Goal: Task Accomplishment & Management: Manage account settings

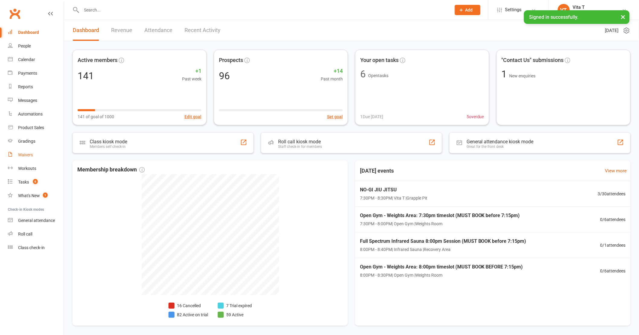
click at [24, 151] on link "Waivers" at bounding box center [36, 155] width 56 height 14
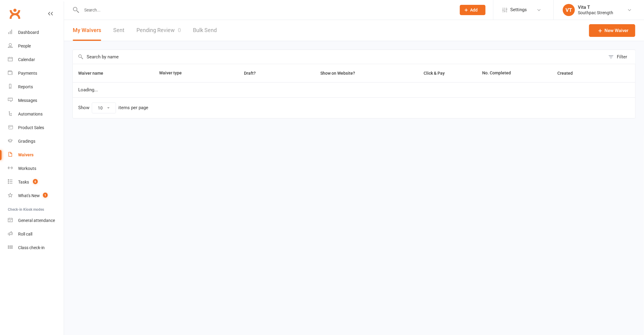
select select "100"
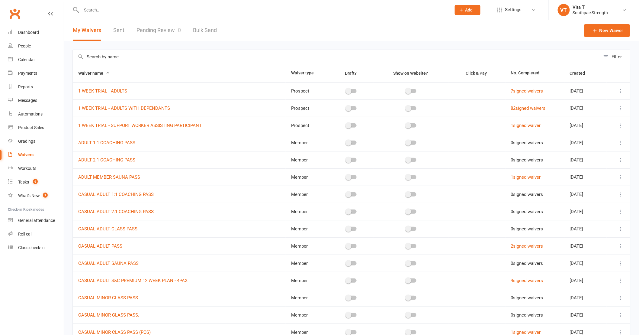
click at [123, 13] on input "text" at bounding box center [263, 10] width 367 height 8
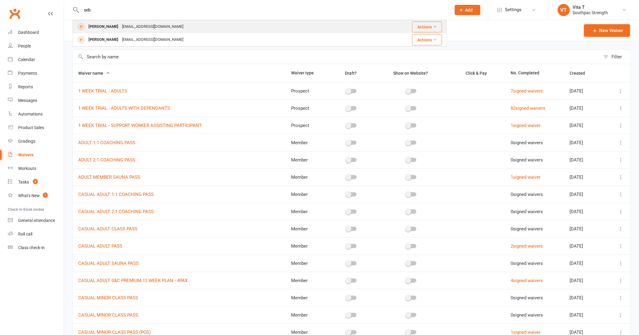
type input "seb"
click at [120, 28] on div "Sebluna@icloud.com" at bounding box center [152, 26] width 65 height 9
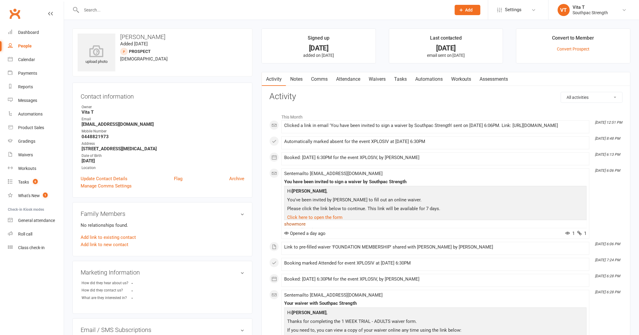
click at [301, 228] on link "show more" at bounding box center [435, 224] width 303 height 8
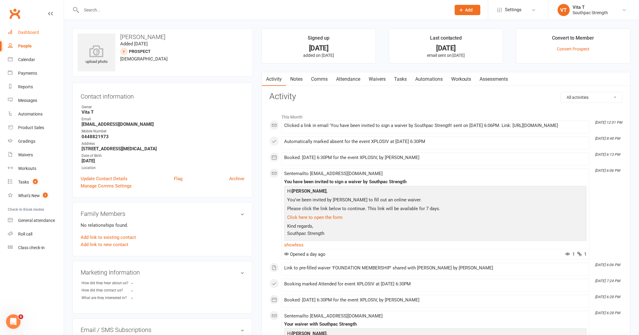
click at [37, 33] on div "Dashboard" at bounding box center [28, 32] width 21 height 5
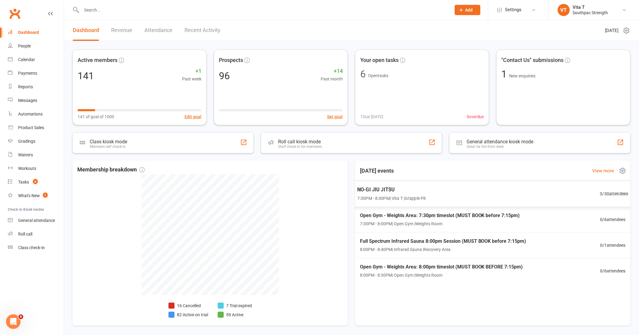
click at [432, 191] on div "NO-GI JIU JITSU 7:30PM - 8:30PM | Vita T | Grapple Pit 3 / 30 attendees" at bounding box center [493, 194] width 286 height 26
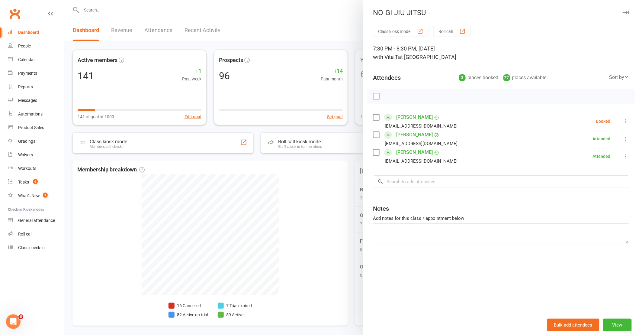
click at [40, 34] on link "Dashboard" at bounding box center [36, 33] width 56 height 14
click at [340, 233] on div at bounding box center [351, 167] width 575 height 335
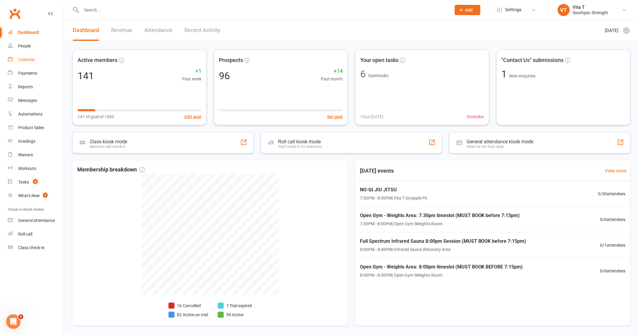
click at [28, 57] on div "Calendar" at bounding box center [26, 59] width 17 height 5
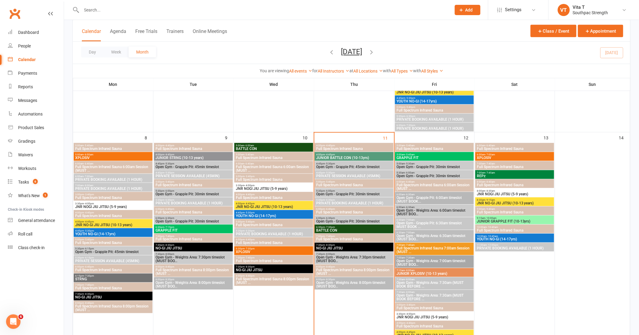
scroll to position [238, 0]
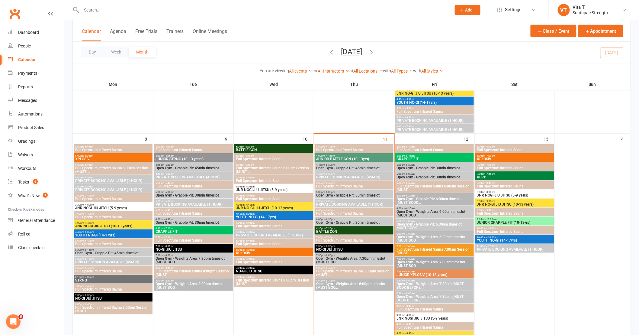
click at [359, 230] on span "BATTLE CON" at bounding box center [354, 231] width 76 height 4
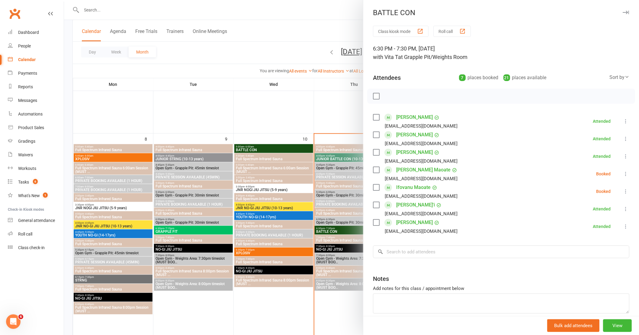
click at [623, 175] on icon at bounding box center [626, 174] width 6 height 6
click at [587, 214] on link "Check in" at bounding box center [593, 210] width 71 height 12
click at [622, 194] on button at bounding box center [625, 191] width 7 height 7
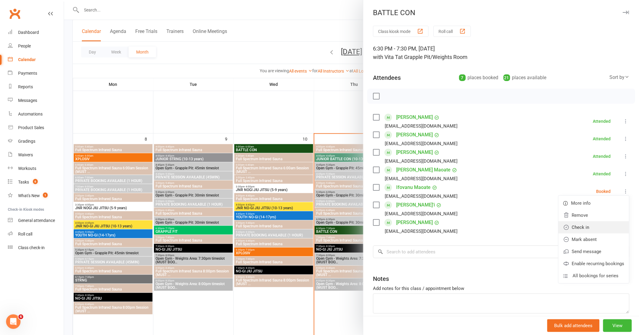
click at [576, 229] on link "Check in" at bounding box center [593, 227] width 71 height 12
click at [226, 106] on div at bounding box center [351, 167] width 575 height 335
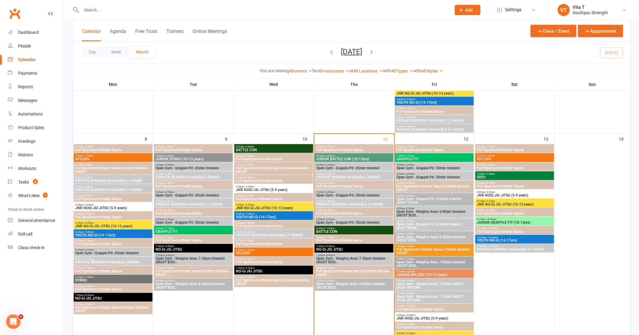
click at [113, 8] on input "text" at bounding box center [263, 10] width 367 height 8
type input "hyrum"
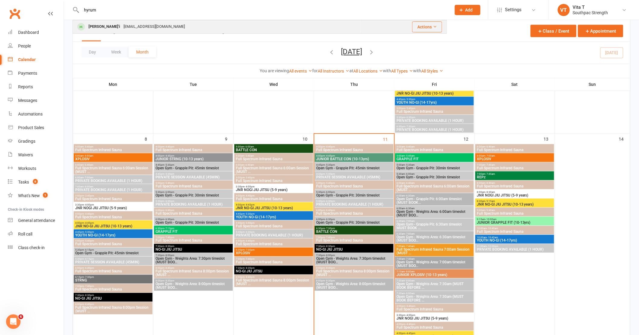
click at [92, 30] on div "Hyrum Tavu'i" at bounding box center [104, 26] width 35 height 9
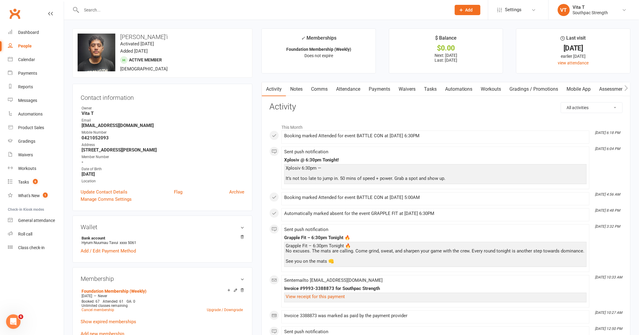
click at [338, 90] on link "Attendance" at bounding box center [348, 89] width 33 height 14
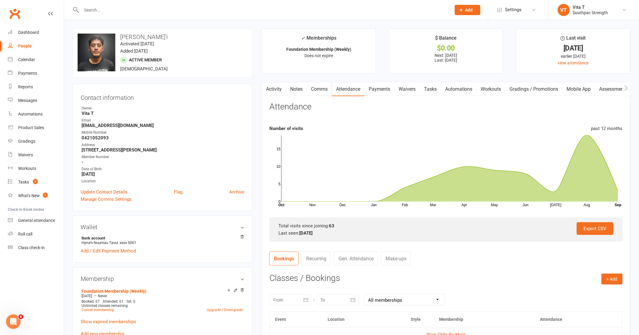
click at [129, 15] on div at bounding box center [259, 10] width 374 height 20
click at [132, 19] on div at bounding box center [259, 10] width 374 height 20
click at [161, 7] on input "text" at bounding box center [263, 10] width 367 height 8
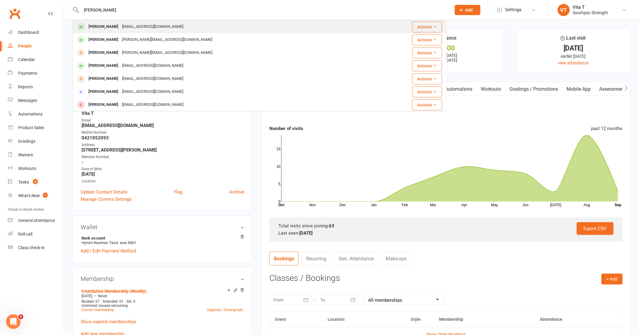
type input "mariah"
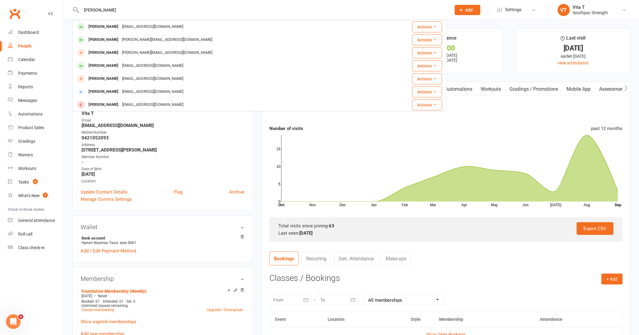
click at [167, 31] on div "Mariah Parai mariahparai@hotmail.com" at bounding box center [223, 27] width 301 height 12
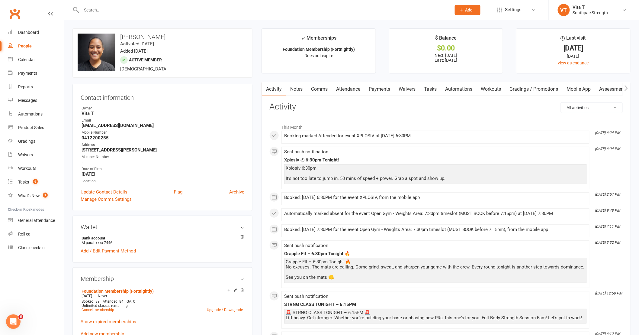
click at [356, 84] on link "Attendance" at bounding box center [348, 89] width 33 height 14
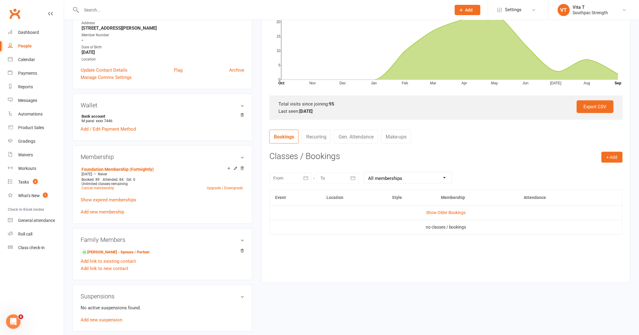
scroll to position [134, 0]
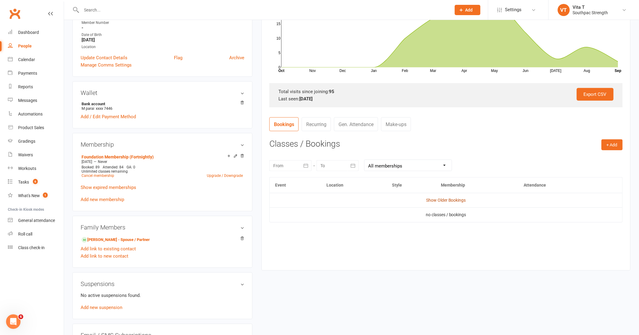
click at [442, 197] on link "Show Older Bookings" at bounding box center [446, 199] width 40 height 5
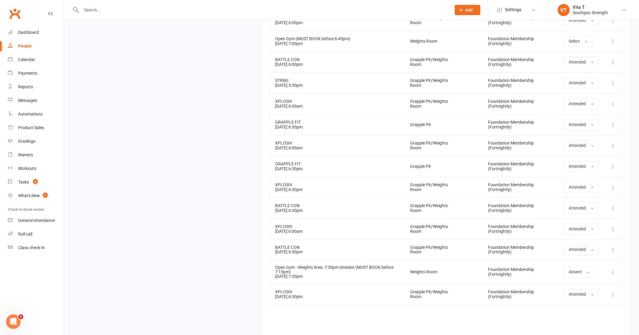
scroll to position [2206, 0]
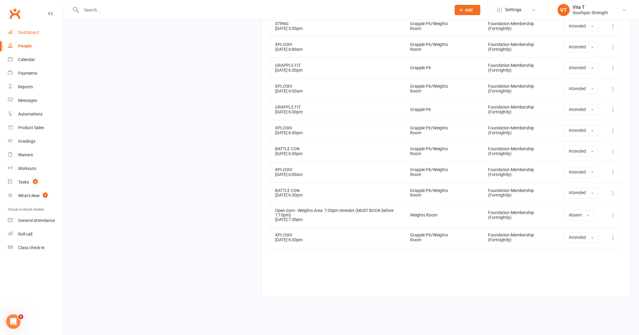
click at [38, 34] on div "Dashboard" at bounding box center [28, 32] width 21 height 5
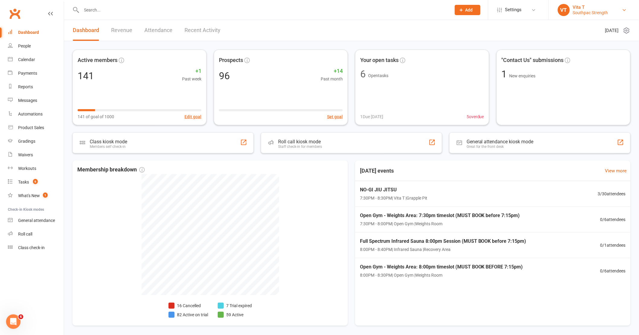
click at [584, 8] on div "Vita T" at bounding box center [590, 7] width 35 height 5
click at [489, 2] on li "Settings Membership Plans Event Templates Appointment Types Mobile App Website …" at bounding box center [518, 10] width 60 height 20
click at [508, 6] on span "Settings" at bounding box center [513, 10] width 17 height 14
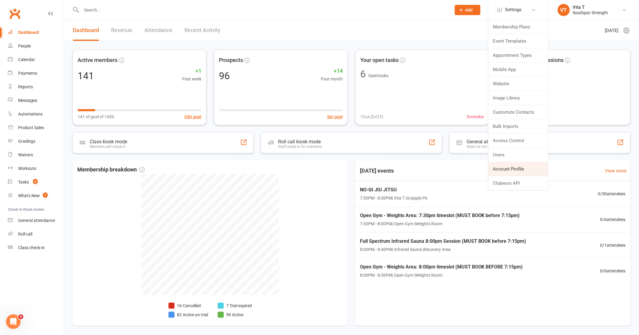
click at [525, 169] on link "Account Profile" at bounding box center [518, 169] width 60 height 14
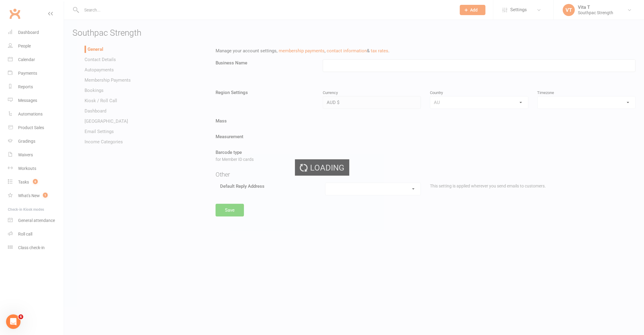
type input "Southpac Strength"
select select "Australia/Brisbane"
select select "[EMAIL_ADDRESS][DOMAIN_NAME]"
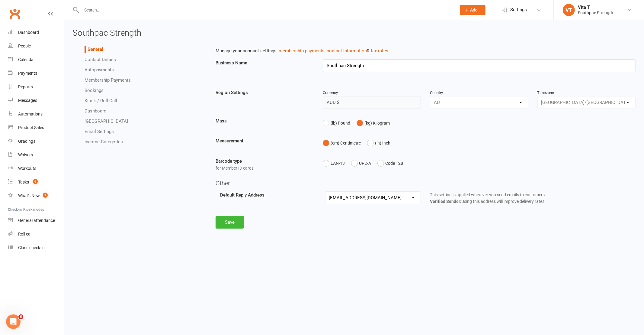
click at [100, 131] on link "Email Settings" at bounding box center [99, 131] width 29 height 5
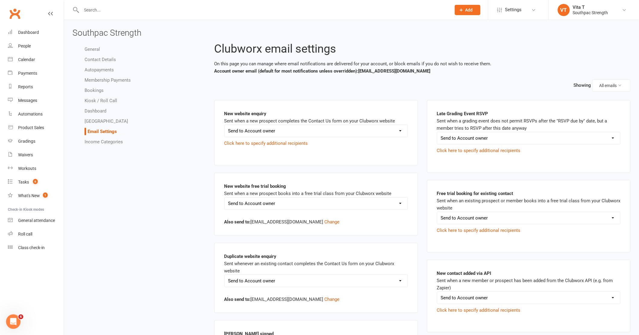
click at [94, 49] on link "General" at bounding box center [92, 49] width 15 height 5
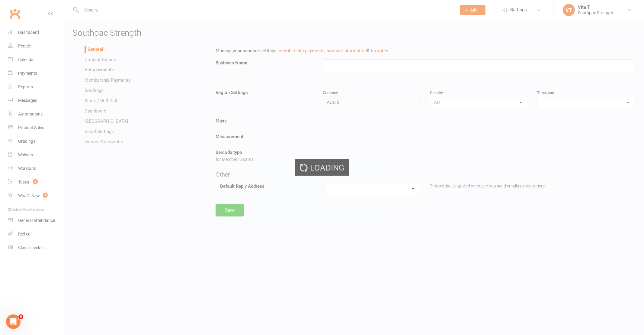
type input "Southpac Strength"
select select "Australia/Brisbane"
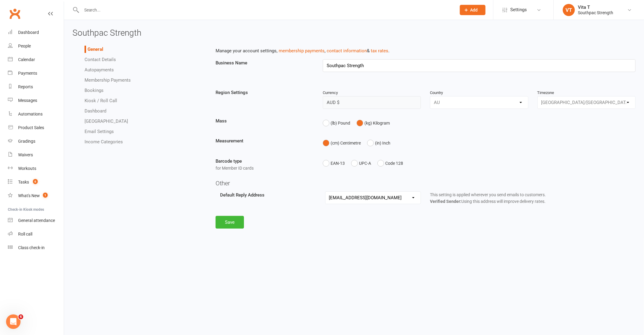
click at [407, 197] on select "hello@clubworx.com sup@southpacstrength.com.au" at bounding box center [373, 197] width 95 height 12
select select "[EMAIL_ADDRESS][DOMAIN_NAME]"
click at [326, 191] on select "hello@clubworx.com sup@southpacstrength.com.au" at bounding box center [373, 197] width 95 height 12
click at [231, 226] on button "Save" at bounding box center [230, 228] width 28 height 13
click at [88, 11] on input "text" at bounding box center [266, 10] width 372 height 8
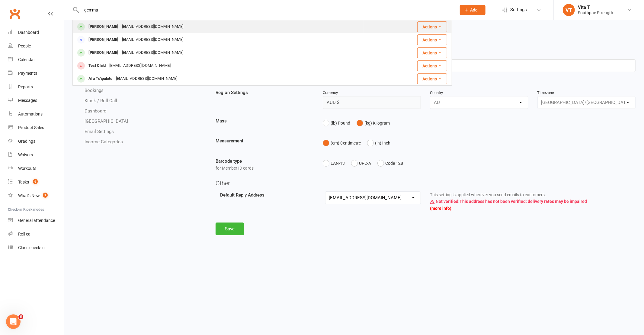
type input "gemma"
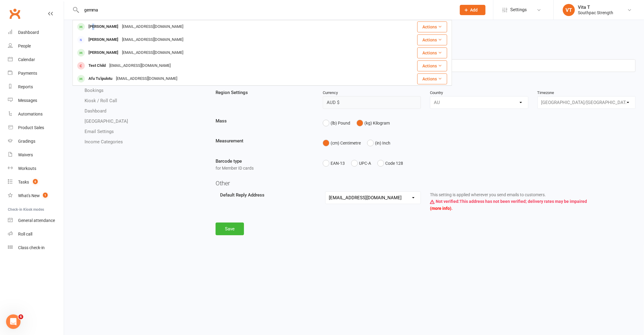
click at [95, 26] on div "[PERSON_NAME]" at bounding box center [104, 26] width 34 height 9
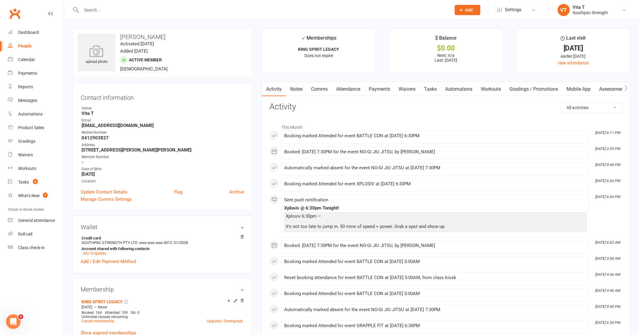
click at [315, 89] on link "Comms" at bounding box center [319, 89] width 25 height 14
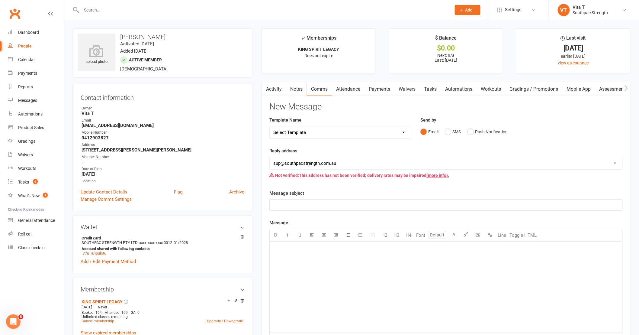
click at [309, 205] on p "﻿" at bounding box center [445, 204] width 345 height 7
click at [308, 252] on p "﻿" at bounding box center [445, 248] width 345 height 7
click at [435, 174] on link "(more info)." at bounding box center [437, 175] width 23 height 5
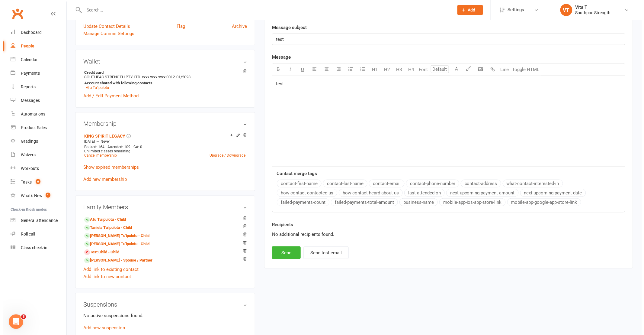
scroll to position [168, 0]
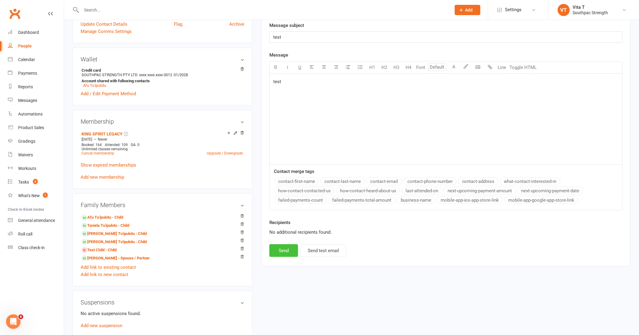
click at [296, 251] on button "Send" at bounding box center [283, 250] width 29 height 13
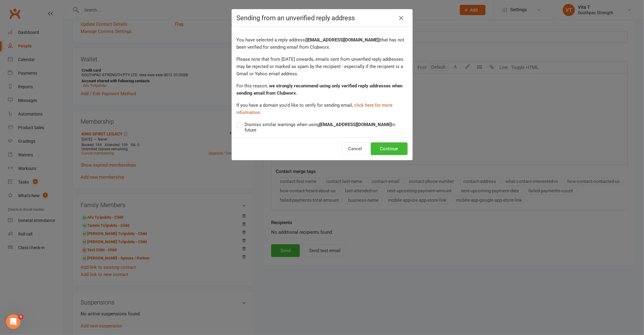
click at [371, 106] on link "click here for more information." at bounding box center [315, 108] width 156 height 13
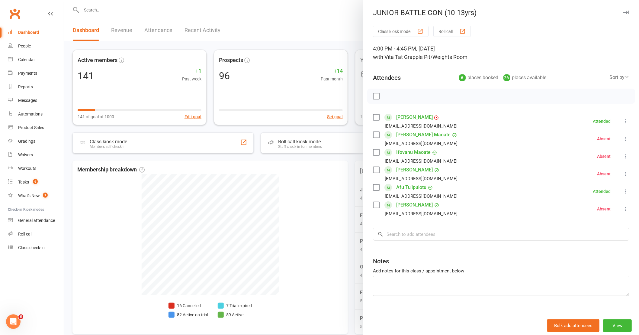
click at [416, 116] on link "[PERSON_NAME]" at bounding box center [414, 117] width 37 height 10
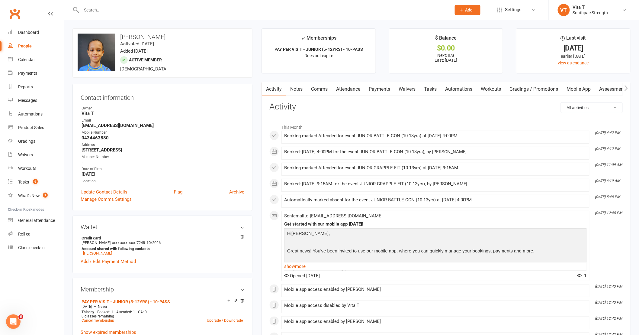
click at [384, 88] on link "Payments" at bounding box center [379, 89] width 30 height 14
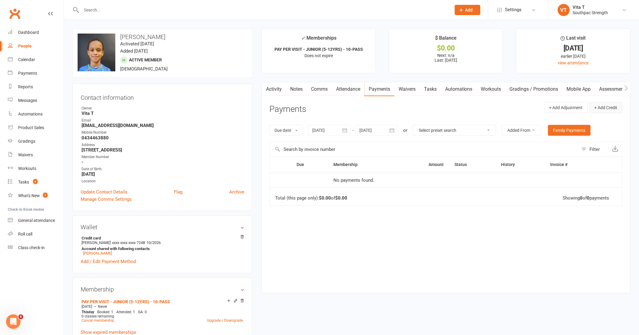
click at [614, 106] on button "+ Add Credit" at bounding box center [605, 107] width 33 height 11
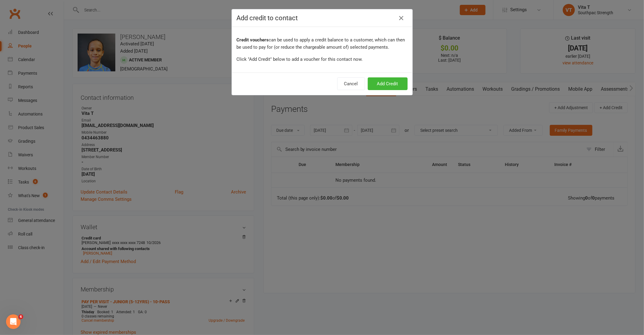
click at [415, 233] on div "Add credit to contact Credit vouchers can be used to apply a credit balance to …" at bounding box center [322, 167] width 644 height 335
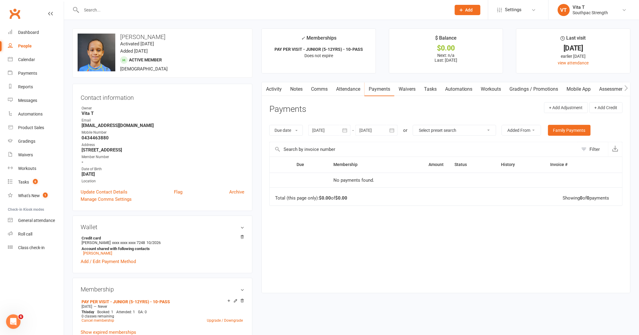
click at [336, 89] on link "Attendance" at bounding box center [348, 89] width 33 height 14
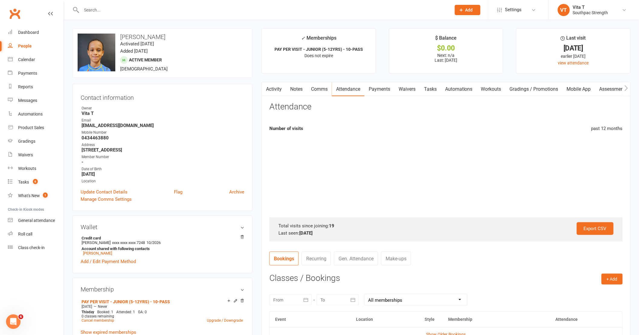
click at [375, 89] on link "Payments" at bounding box center [379, 89] width 30 height 14
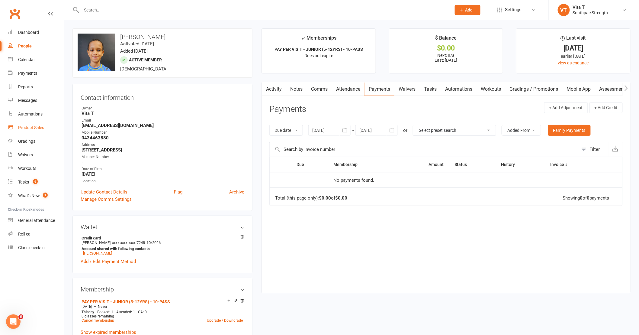
click at [35, 128] on div "Product Sales" at bounding box center [31, 127] width 26 height 5
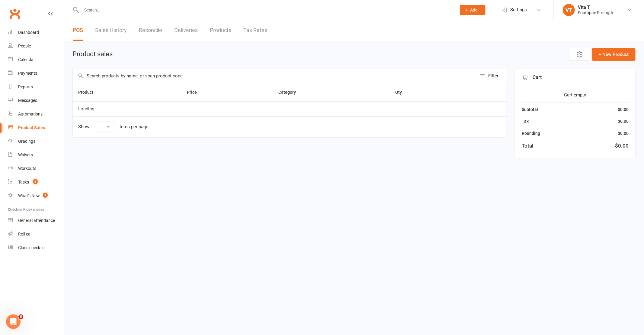
select select "10"
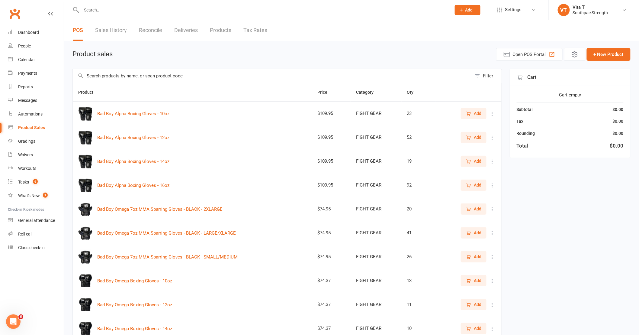
click at [483, 75] on div "Filter" at bounding box center [488, 75] width 10 height 7
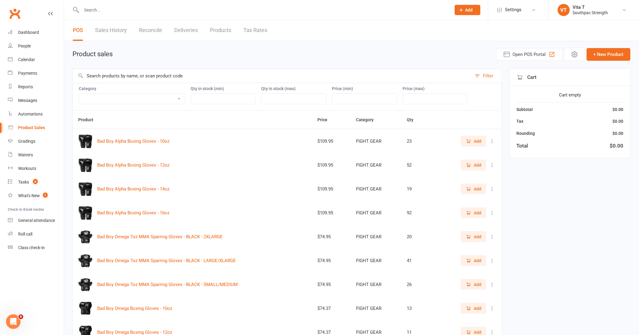
click at [149, 101] on select "ADULT COACHING Adult Memberships Casual Classes FIGHT GEAR FIGHT GEAR - KIDS/YO…" at bounding box center [132, 99] width 106 height 10
select select "3817"
click at [79, 94] on select "ADULT COACHING Adult Memberships Casual Classes FIGHT GEAR FIGHT GEAR - KIDS/YO…" at bounding box center [132, 99] width 106 height 10
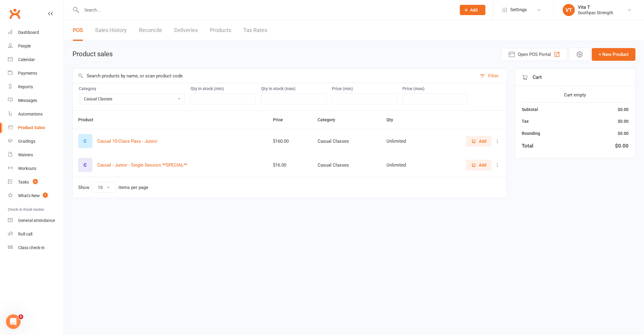
click at [482, 166] on span "Add" at bounding box center [483, 165] width 8 height 7
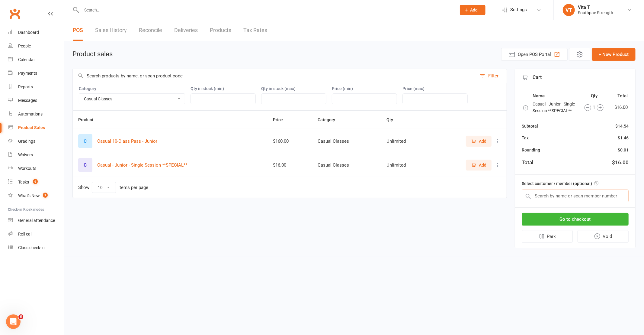
click at [558, 199] on input "text" at bounding box center [575, 195] width 107 height 13
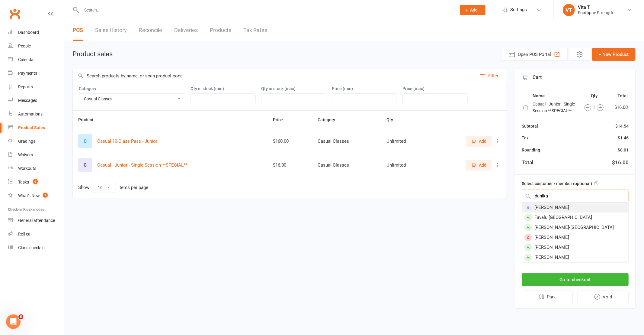
type input "danika"
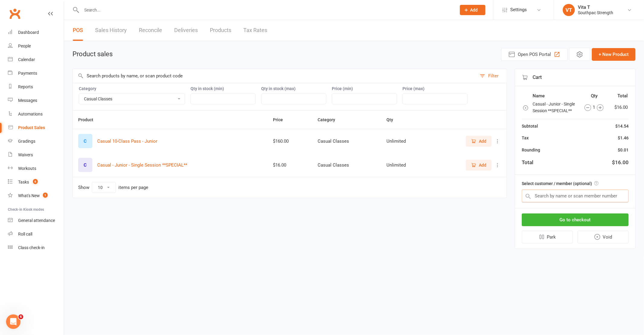
click at [564, 196] on input "text" at bounding box center [575, 195] width 107 height 13
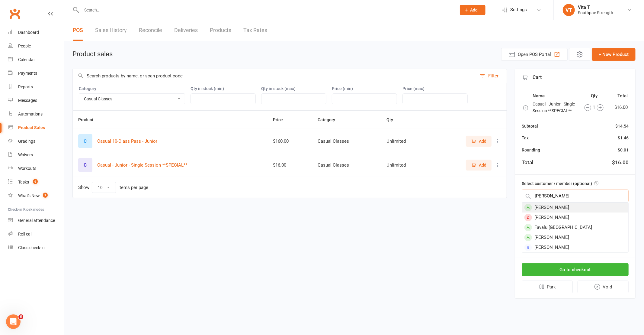
type input "dani"
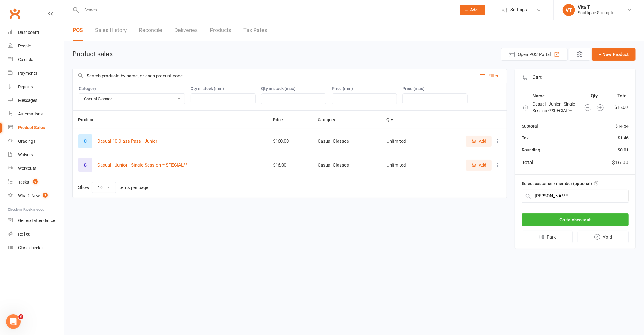
drag, startPoint x: 551, startPoint y: 206, endPoint x: 556, endPoint y: 203, distance: 5.3
click at [555, 191] on input "text" at bounding box center [575, 195] width 107 height 13
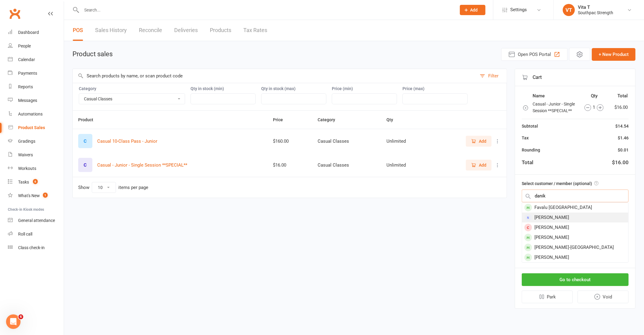
type input "danik"
click at [555, 215] on div "Danika Doherty" at bounding box center [575, 217] width 106 height 10
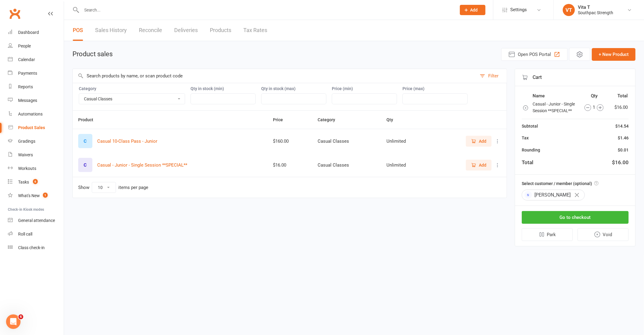
click at [598, 107] on icon "button" at bounding box center [600, 107] width 7 height 7
click at [593, 217] on button "Go to checkout" at bounding box center [575, 217] width 107 height 13
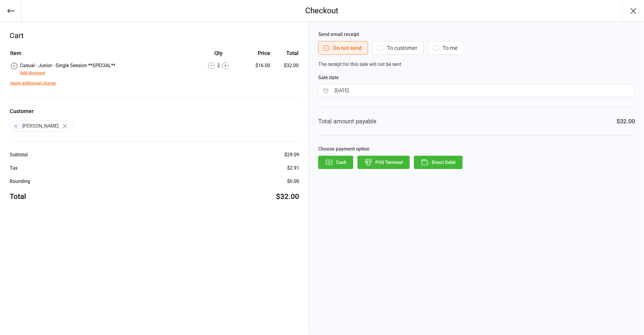
click at [409, 50] on button "To customer" at bounding box center [397, 48] width 51 height 14
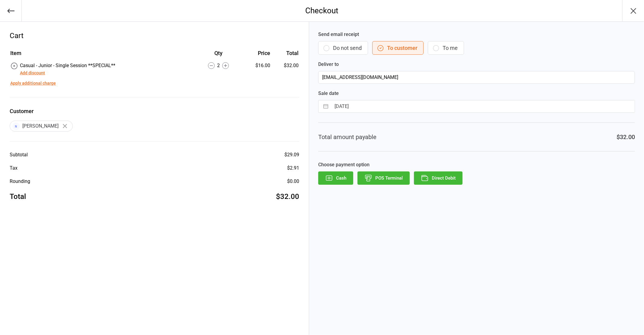
click at [329, 179] on icon "button" at bounding box center [329, 178] width 8 height 8
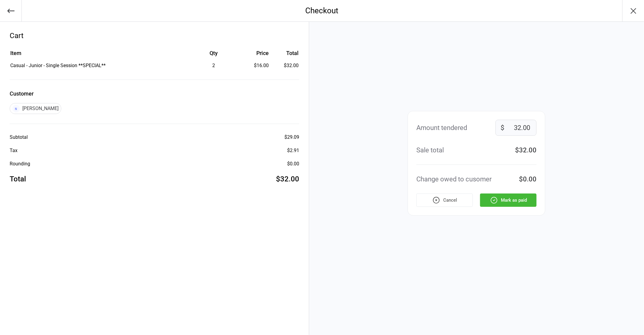
click at [493, 201] on icon "button" at bounding box center [494, 200] width 8 height 8
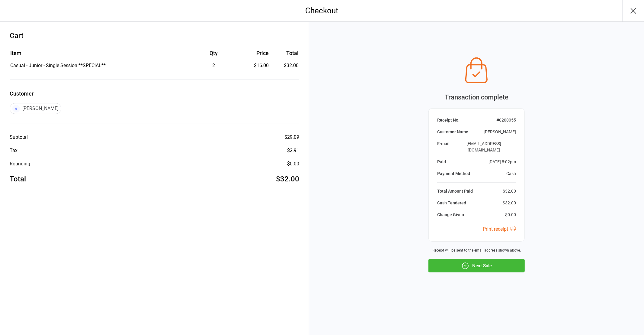
click at [485, 263] on button "Next Sale" at bounding box center [476, 265] width 96 height 13
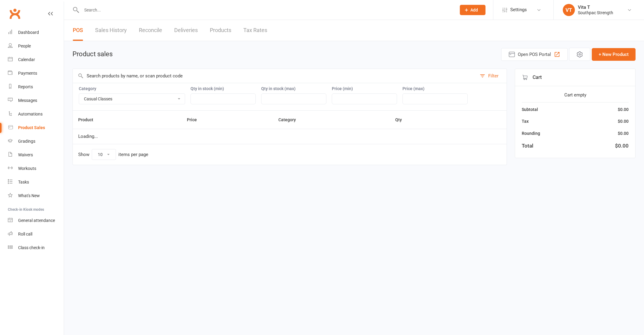
select select "3817"
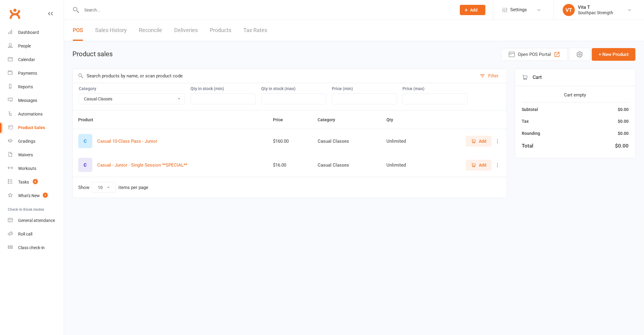
click at [97, 16] on div at bounding box center [262, 10] width 380 height 20
click at [94, 9] on input "text" at bounding box center [266, 10] width 372 height 8
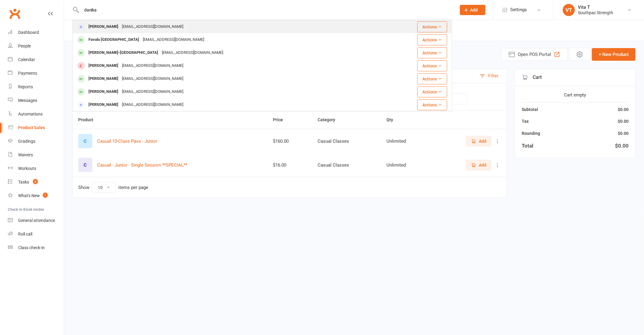
type input "danika"
click at [104, 27] on div "[PERSON_NAME]" at bounding box center [104, 26] width 34 height 9
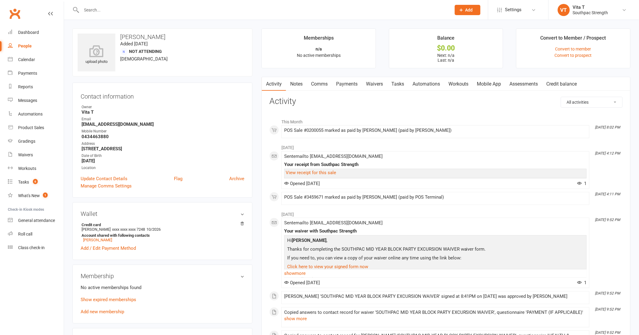
click at [348, 83] on link "Payments" at bounding box center [347, 84] width 30 height 14
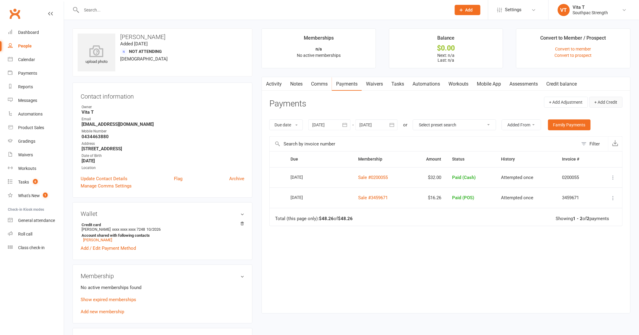
click at [602, 104] on button "+ Add Credit" at bounding box center [605, 102] width 33 height 11
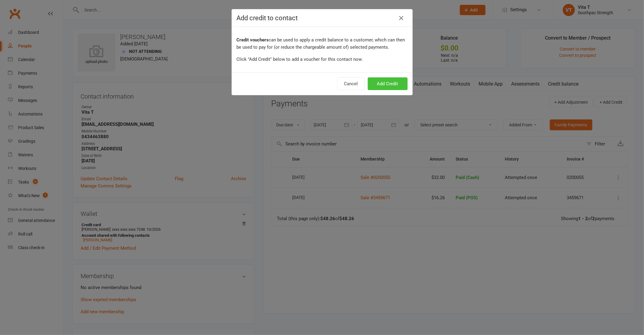
click at [385, 86] on button "Add Credit" at bounding box center [388, 83] width 40 height 13
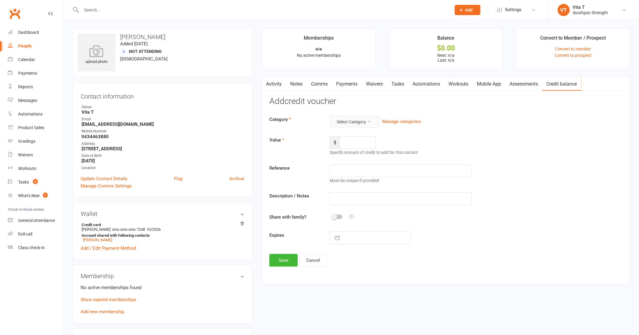
click at [361, 117] on button "Select Category" at bounding box center [355, 122] width 50 height 12
click at [355, 159] on link "General" at bounding box center [341, 160] width 67 height 12
click at [355, 141] on input "number" at bounding box center [358, 142] width 36 height 13
type input "8"
click at [360, 171] on input "text" at bounding box center [401, 170] width 142 height 13
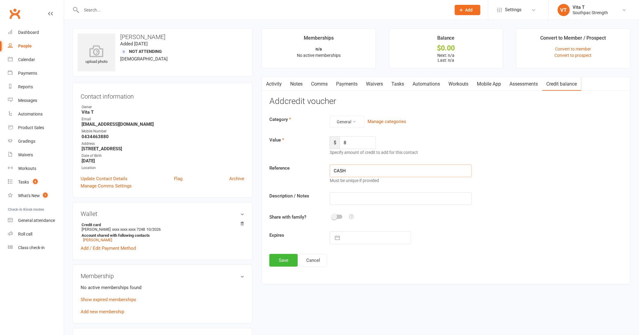
type input "CASH"
click at [356, 197] on input "text" at bounding box center [401, 198] width 142 height 13
type input "h"
drag, startPoint x: 411, startPoint y: 200, endPoint x: 162, endPoint y: 205, distance: 249.2
click at [162, 205] on div "upload photo [PERSON_NAME] Added [DATE] Not Attending [DEMOGRAPHIC_DATA] Contac…" at bounding box center [351, 287] width 567 height 519
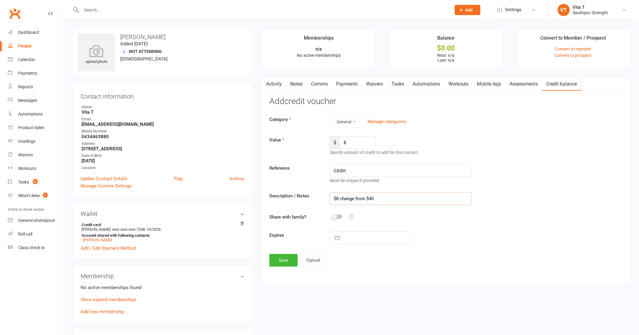
type input "$8 change from $40"
drag, startPoint x: 352, startPoint y: 171, endPoint x: 283, endPoint y: 176, distance: 69.6
click at [283, 175] on div "Reference CASH Must be unique if provided" at bounding box center [446, 173] width 362 height 19
click at [282, 259] on button "Save" at bounding box center [283, 260] width 28 height 13
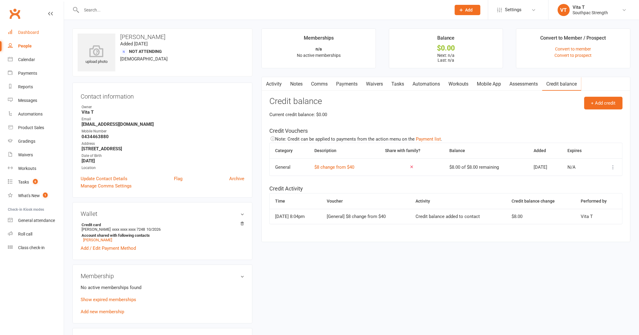
click at [21, 30] on div "Dashboard" at bounding box center [28, 32] width 21 height 5
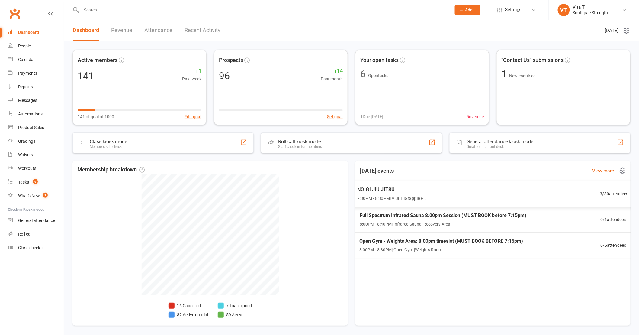
click at [479, 200] on div "NO-GI JIU JITSU 7:30PM - 8:30PM | Vita T | Grapple Pit 3 / 30 attendees" at bounding box center [493, 194] width 286 height 26
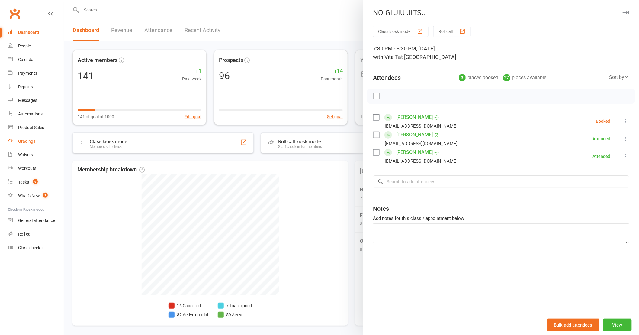
click at [30, 139] on div "Gradings" at bounding box center [26, 141] width 17 height 5
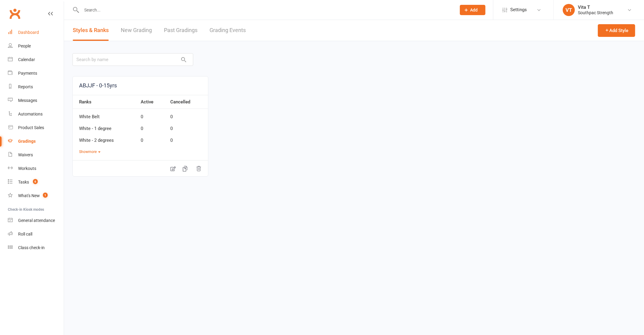
click at [23, 33] on div "Dashboard" at bounding box center [28, 32] width 21 height 5
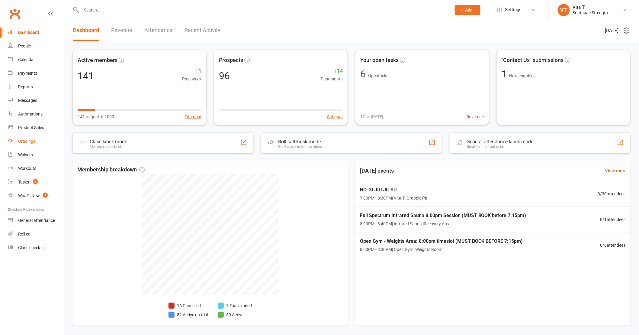
click at [22, 143] on link "Gradings" at bounding box center [36, 141] width 56 height 14
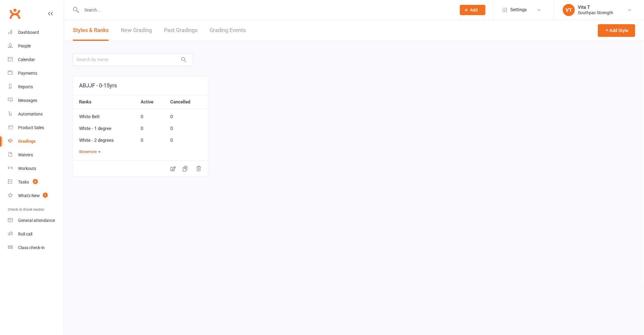
click at [89, 153] on button "Show more" at bounding box center [89, 152] width 21 height 6
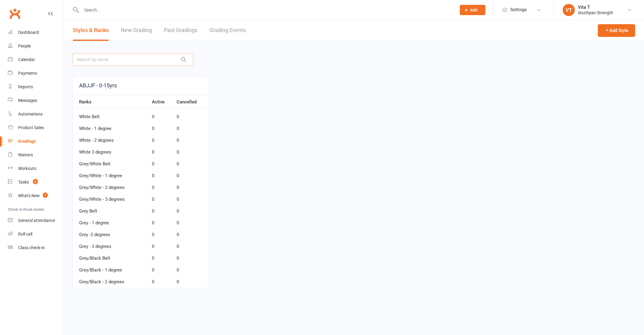
click at [120, 61] on input "text" at bounding box center [132, 59] width 121 height 13
type input "afu"
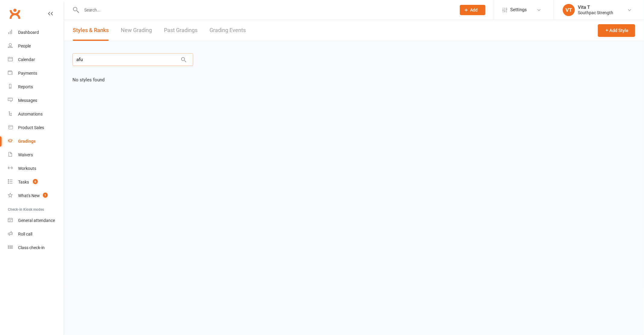
drag, startPoint x: 124, startPoint y: 58, endPoint x: 0, endPoint y: 68, distance: 124.3
click at [0, 68] on ui-view "Prospect Member Non-attending contact Class / event Appointment Grading event T…" at bounding box center [322, 145] width 644 height 286
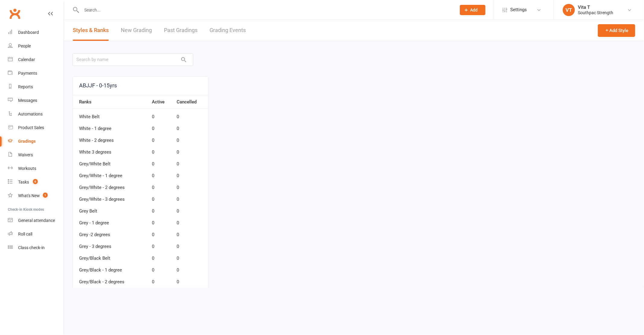
click at [131, 33] on link "New Grading" at bounding box center [136, 30] width 31 height 21
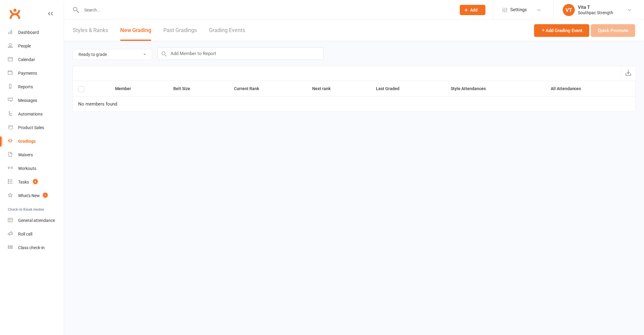
click at [114, 56] on select "Ready to grade All members enrolled in a style Active members enrolled in a sty…" at bounding box center [112, 54] width 79 height 10
click at [84, 28] on link "Styles & Ranks" at bounding box center [90, 30] width 35 height 21
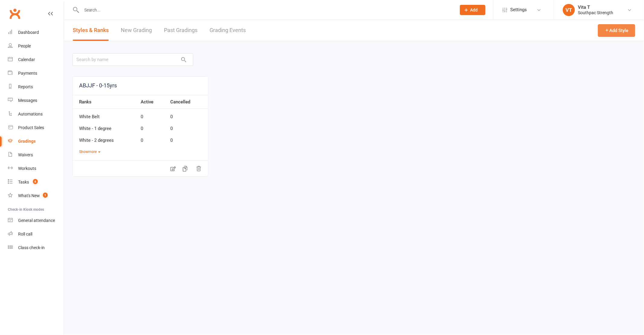
click at [607, 31] on icon "button" at bounding box center [607, 30] width 5 height 5
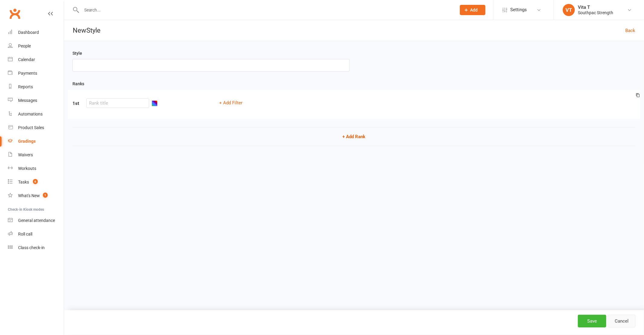
click at [623, 320] on link "Cancel" at bounding box center [622, 320] width 28 height 13
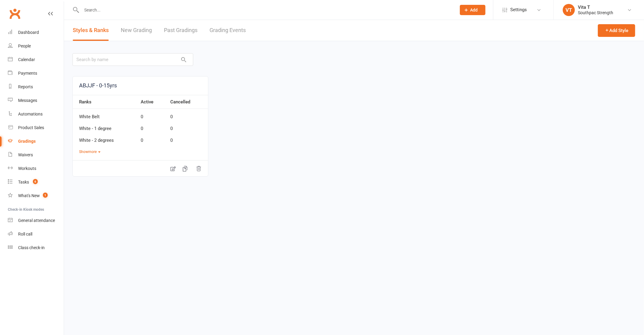
click at [107, 87] on link "ABJJF - 0-15yrs" at bounding box center [140, 85] width 135 height 18
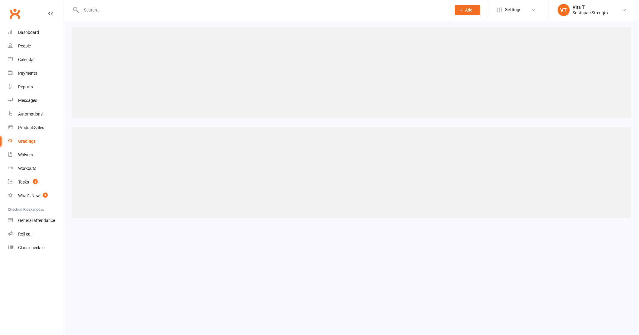
select select ">="
select select "contact_summaries:styles_all_class_attendances_since_last_promotion"
select select "IS BLANK"
select select "member_styles:belt_size"
select select "IS NOT BLANK"
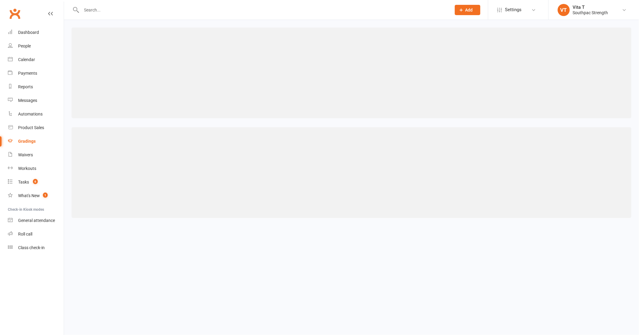
select select "member_styles:enabled"
select select "<>"
select select "contact_summaries:styles_style_class_attendances_since_last_promotion"
select select ">="
select select "member_styles:belt_size"
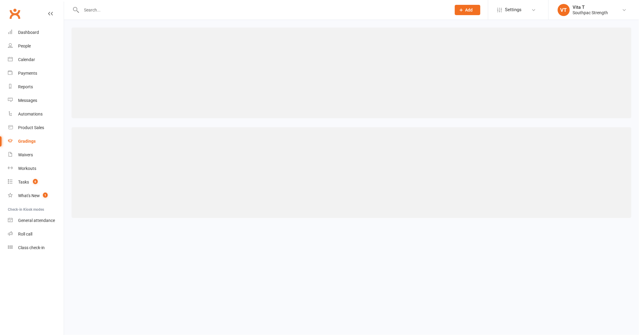
select select "ILIKE"
select select "member_styles:belt_size"
select select "="
select select "contact_summaries:styles_style_most_recently_promoted_on"
select select "IS NOT BLANK"
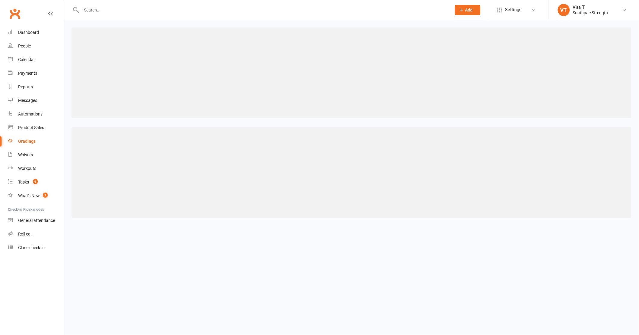
select select "member_styles:belt_size"
select select "IS NOT BLANK"
select select "contact_summaries:styles_style_most_recently_attended_on"
select select "IS NOT BLANK"
select select "member_styles:enabled"
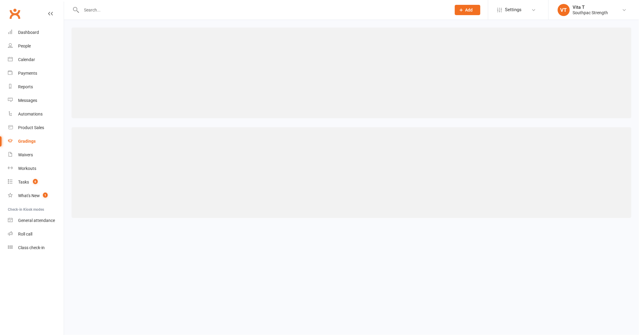
select select "IS NOT BLANK"
select select "contact_summaries:styles_all_non_style_class_attendances_since_last_promotion"
select select "IS NOT BLANK"
select select "contact_summaries:styles_style_most_recently_attended_on"
select select "IS BLANK"
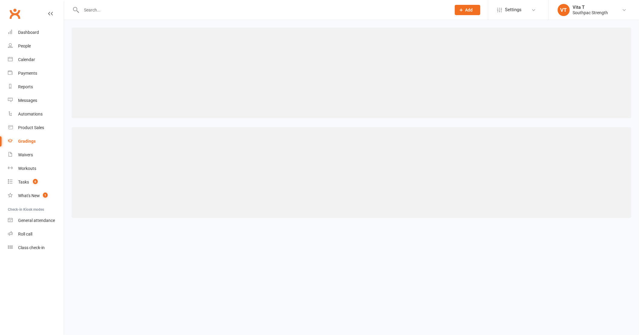
select select "contact_summaries:styles_style_class_attendances_since_last_promotion"
select select "IS BLANK"
select select "contact_summaries:styles_all_non_style_class_attendances_since_last_promotion"
select select "IS NOT BLANK"
select select "contact_summaries:styles_style_most_recently_attended_on"
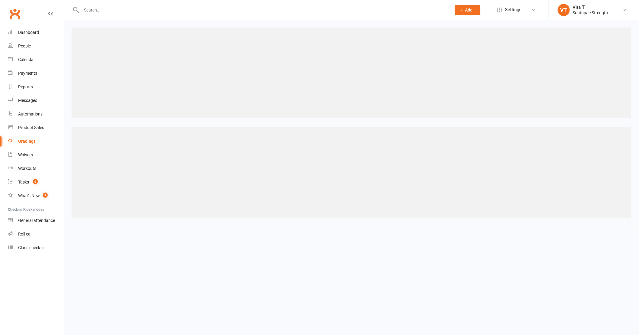
select select "IS BLANK"
select select "contact_summaries:styles_all_non_style_class_attendances_since_last_promotion"
select select "IS NOT BLANK"
select select "contact_summaries:styles_style_most_recently_attended_on"
select select "IS NOT BLANK"
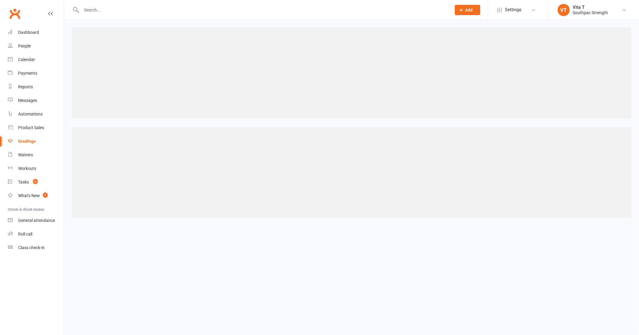
select select "contact_summaries:styles_style_most_recently_promoted_on"
select select "IS NOT BLANK"
select select "contact_summaries:styles_all_non_style_class_attendances_since_last_promotion"
select select "IS BLANK"
select select "contact_summaries:styles_all_non_style_class_attendances_since_last_promotion"
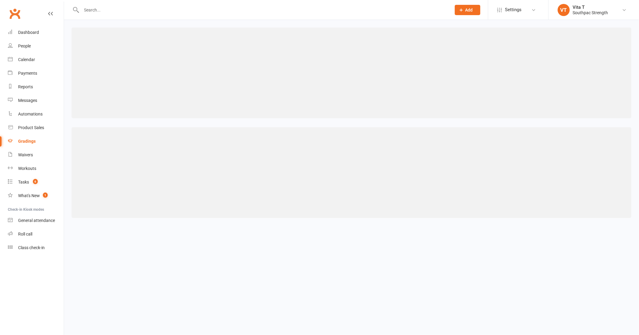
select select "IS BLANK"
select select "contact_summaries:styles_all_non_style_class_attendances_since_last_promotion"
select select "IS NOT BLANK"
select select "contact_summaries:styles_all_non_style_class_attendances_since_last_promotion"
select select "IS BLANK"
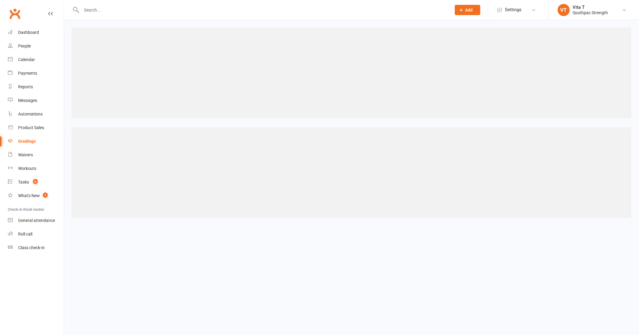
select select "contact_summaries:styles_style_most_recently_attended_on"
select select "IS NOT BLANK"
select select "contact_summaries:styles_all_non_style_class_attendances_since_last_promotion"
select select "IS NOT BLANK"
select select "contact_summaries:styles_all_class_attendances_since_last_promotion"
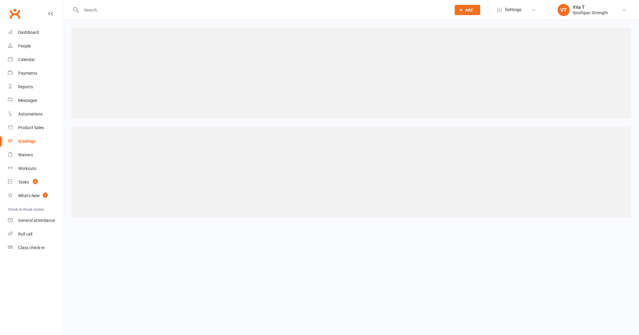
select select "IS BLANK"
select select "member_styles:enabled"
select select "IS NOT BLANK"
select select "contact_summaries:styles_all_class_attendances_since_last_promotion"
select select "IS NOT BLANK"
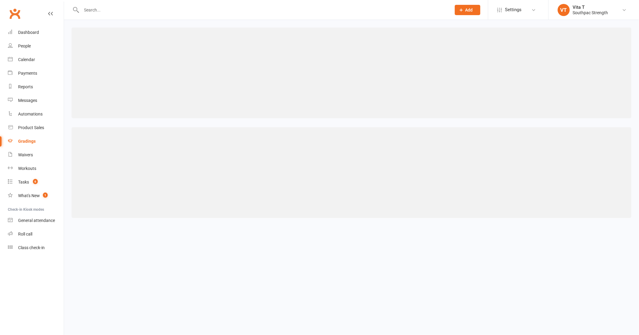
select select "contact_summaries:styles_style_class_attendances_since_last_promotion"
select select "IS BLANK"
select select "contact_summaries:styles_all_class_attendances_since_last_promotion"
select select "IS NOT BLANK"
select select "contact_summaries:styles_style_class_attendances_since_last_promotion"
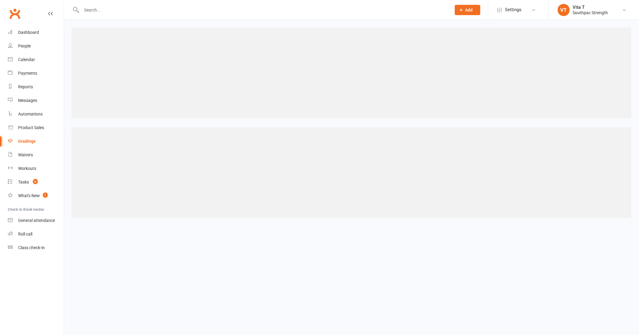
select select "IS NOT BLANK"
select select "contact_summaries:styles_all_non_style_class_attendances_since_last_promotion"
select select "IS NOT BLANK"
select select "member_styles:enabled"
select select "IS NOT BLANK"
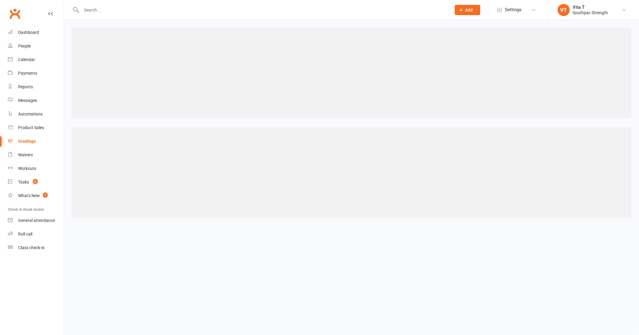
select select "contact_summaries:styles_style_class_attendances_since_last_promotion"
select select "IS BLANK"
select select "contact_summaries:styles_style_most_recently_promoted_on"
select select "IS BLANK"
select select "contact_summaries:styles_style_class_attendances_since_last_promotion"
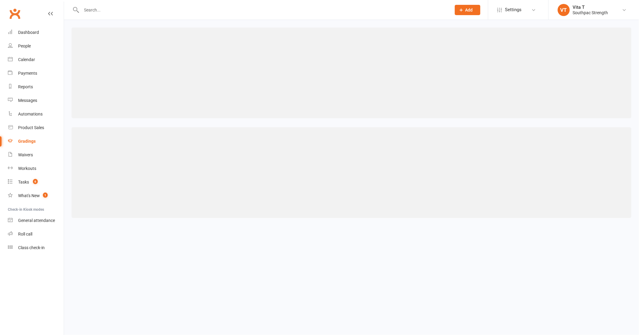
select select "IS BLANK"
select select "contact_summaries:styles_style_class_attendances_since_last_promotion"
select select "IS NOT BLANK"
select select "contact_summaries:styles_all_non_style_class_attendances_since_last_promotion"
select select "IS NOT BLANK"
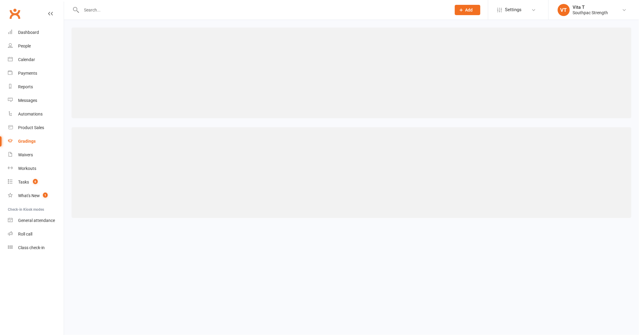
select select "member_styles:belt_size"
select select "IS NOT BLANK"
select select "contact_summaries:styles_all_non_style_class_attendances_since_last_promotion"
select select "IS BLANK"
select select "contact_summaries:styles_all_class_attendances_since_last_promotion"
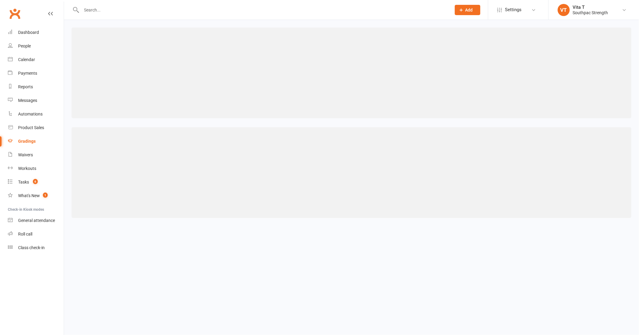
select select "IS NOT BLANK"
select select "contact_summaries:styles_all_class_attendances_since_last_promotion"
select select "IS NOT BLANK"
select select "contact_summaries:styles_all_non_style_class_attendances_since_last_promotion"
select select "IS NOT BLANK"
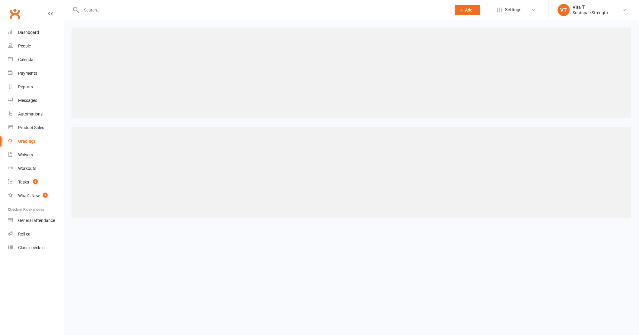
select select "contact_summaries:styles_style_class_attendances_since_last_promotion"
select select "IS NOT BLANK"
select select "contact_summaries:styles_all_non_style_class_attendances_since_last_promotion"
select select "IS BLANK"
select select "contact_summaries:styles_style_class_attendances_since_last_promotion"
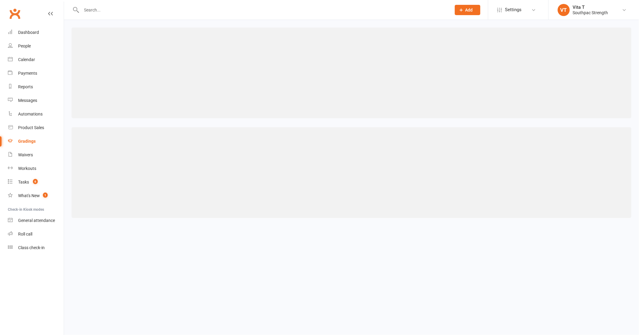
select select "IS BLANK"
select select "contact_summaries:styles_style_class_attendances_since_last_promotion"
select select "IS BLANK"
select select "contact_summaries:styles_style_class_attendances_since_last_promotion"
select select "IS NOT BLANK"
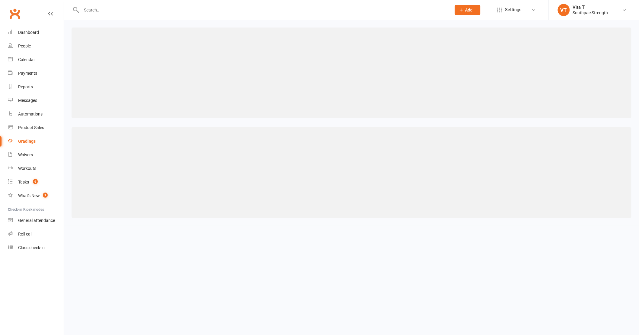
select select "contact_summaries:styles_all_non_style_class_attendances_since_last_promotion"
select select "IS BLANK"
select select "contact_summaries:styles_style_class_attendances_since_last_promotion"
select select "IS BLANK"
select select "contact_summaries:styles_all_non_style_class_attendances_since_last_promotion"
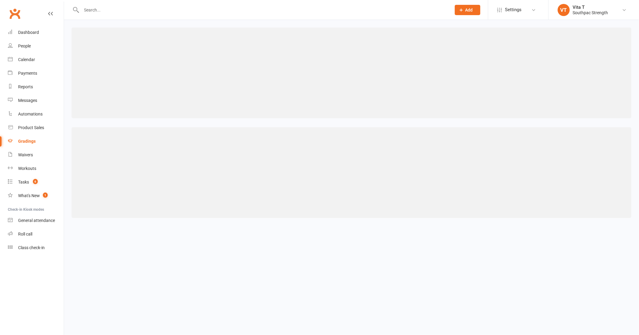
select select "IS NOT BLANK"
select select "member_styles:enabled"
select select "IS NOT BLANK"
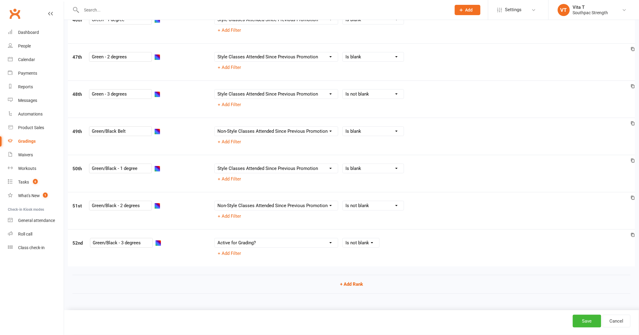
scroll to position [1760, 0]
click at [615, 329] on div "Save Cancel" at bounding box center [351, 322] width 575 height 25
click at [617, 320] on link "Cancel" at bounding box center [617, 320] width 28 height 13
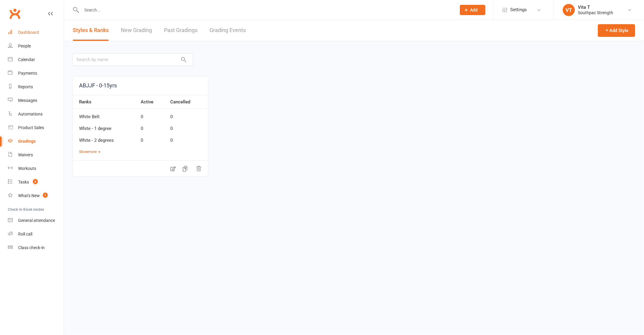
click at [21, 31] on div "Dashboard" at bounding box center [28, 32] width 21 height 5
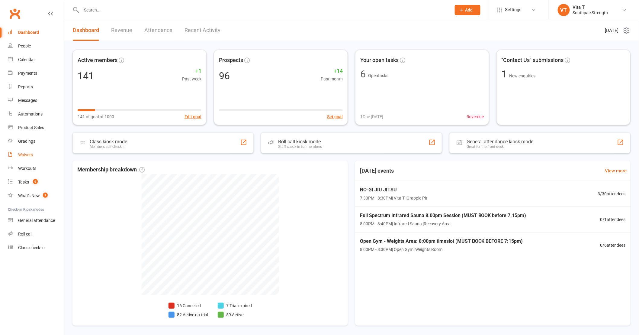
click at [30, 152] on div "Waivers" at bounding box center [25, 154] width 15 height 5
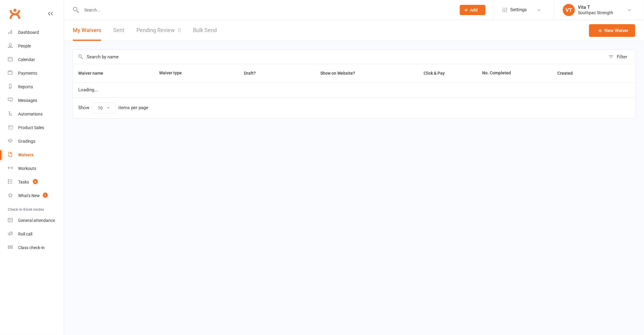
select select "100"
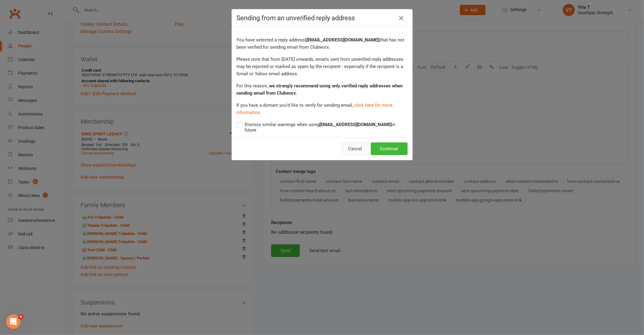
click at [352, 146] on button "Cancel" at bounding box center [356, 148] width 28 height 13
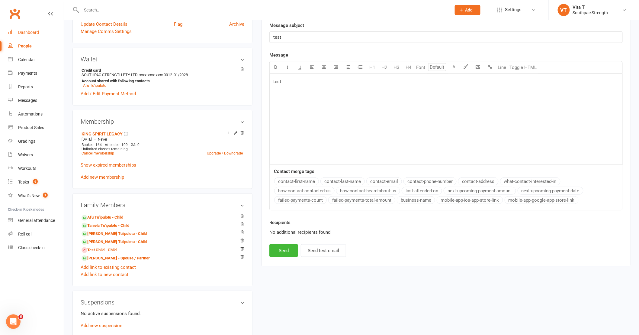
click at [32, 31] on div "Dashboard" at bounding box center [28, 32] width 21 height 5
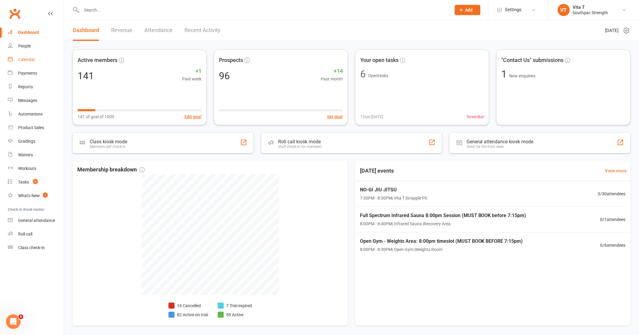
click at [26, 62] on div "Calendar" at bounding box center [26, 59] width 17 height 5
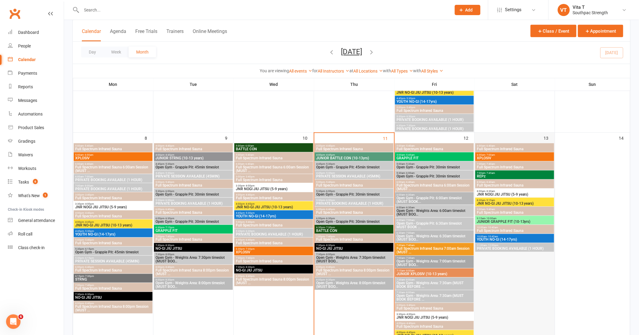
scroll to position [235, 0]
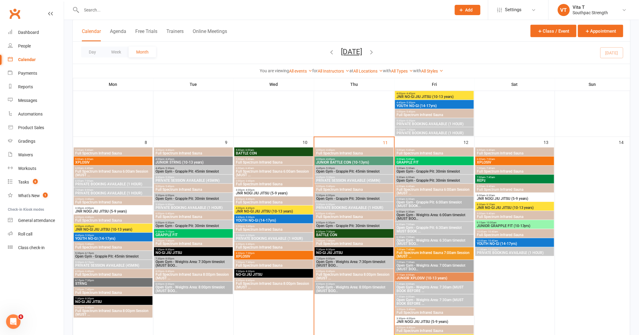
click at [453, 163] on span "GRAPPLE FIT" at bounding box center [434, 162] width 76 height 4
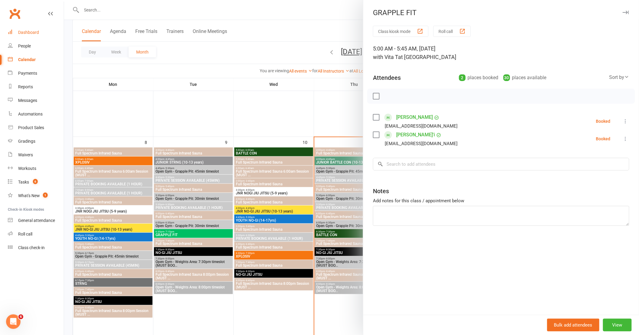
click at [34, 33] on div "Dashboard" at bounding box center [28, 32] width 21 height 5
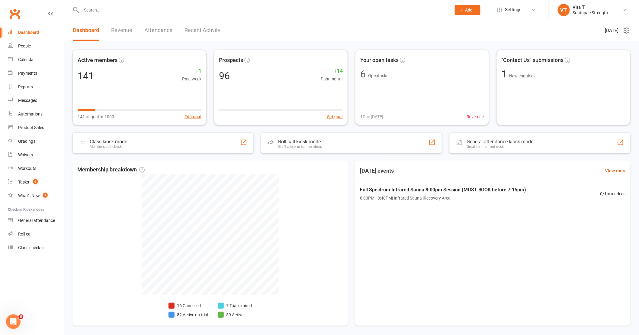
drag, startPoint x: 622, startPoint y: 13, endPoint x: 619, endPoint y: 18, distance: 5.9
click at [622, 13] on link "VT Vita T Southpac Strength" at bounding box center [594, 10] width 72 height 12
click at [566, 101] on link "Sign out" at bounding box center [594, 98] width 90 height 14
click at [128, 11] on input "text" at bounding box center [263, 10] width 367 height 8
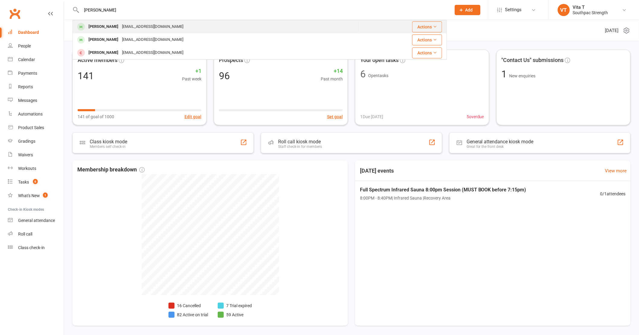
type input "[PERSON_NAME]"
click at [130, 24] on div "[EMAIL_ADDRESS][DOMAIN_NAME]" at bounding box center [152, 26] width 65 height 9
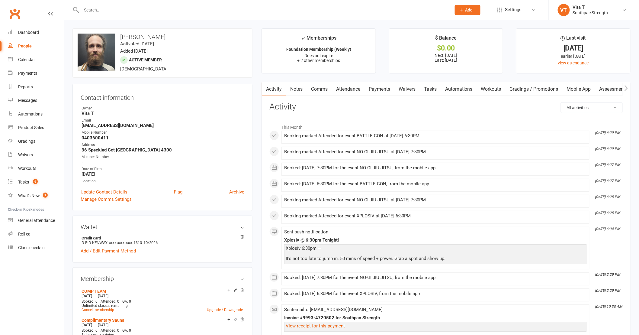
click at [376, 87] on link "Payments" at bounding box center [379, 89] width 30 height 14
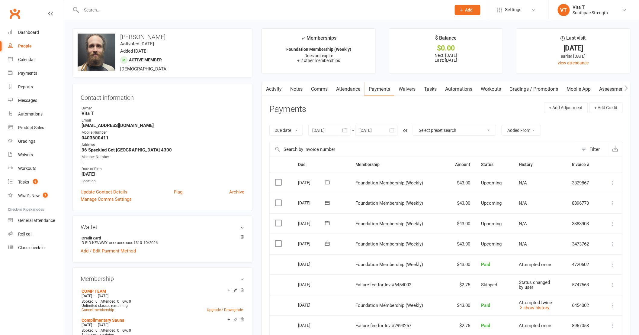
click at [343, 132] on icon "button" at bounding box center [345, 130] width 6 height 6
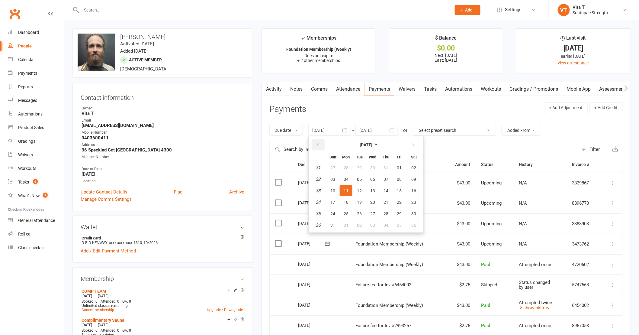
click at [319, 143] on icon "button" at bounding box center [318, 144] width 4 height 5
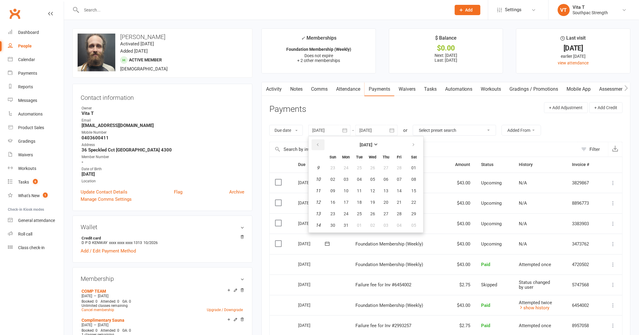
click at [319, 143] on icon "button" at bounding box center [318, 144] width 4 height 5
click at [411, 165] on span "01" at bounding box center [413, 167] width 5 height 5
type input "[DATE]"
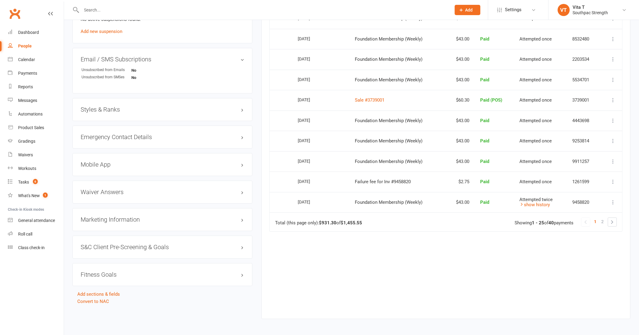
scroll to position [490, 0]
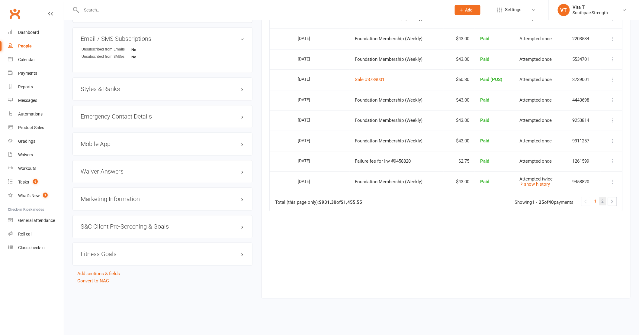
click at [602, 202] on span "2" at bounding box center [603, 201] width 2 height 8
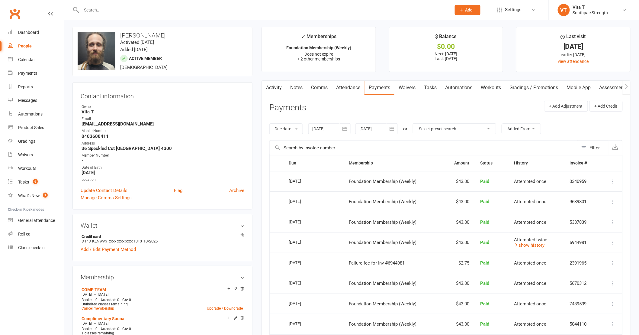
scroll to position [0, 0]
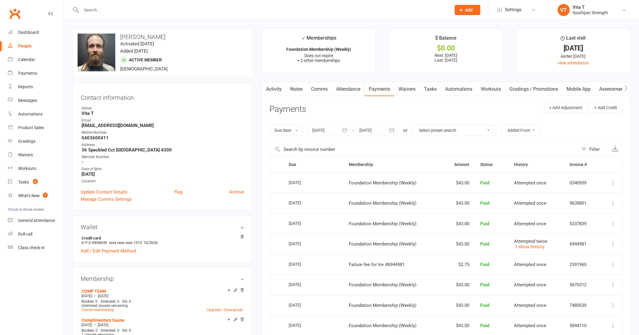
click at [277, 89] on link "Activity" at bounding box center [274, 89] width 24 height 14
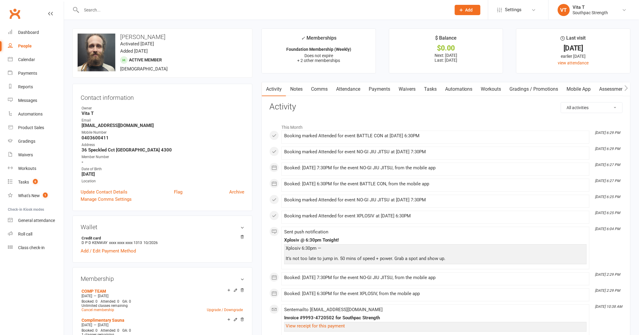
click at [406, 88] on link "Waivers" at bounding box center [406, 89] width 25 height 14
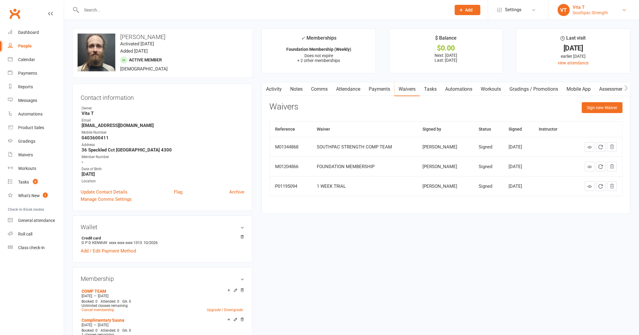
click at [600, 8] on div "Vita T" at bounding box center [590, 7] width 35 height 5
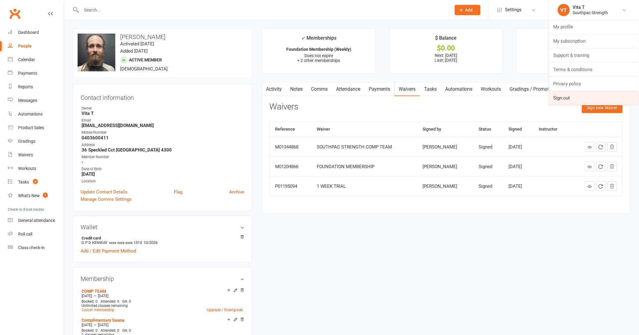
click at [566, 98] on link "Sign out" at bounding box center [594, 98] width 90 height 14
